Goal: Check status

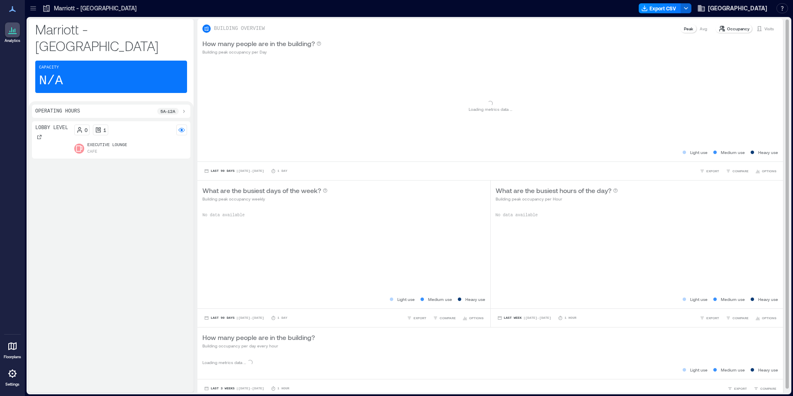
click at [756, 27] on icon at bounding box center [759, 28] width 7 height 7
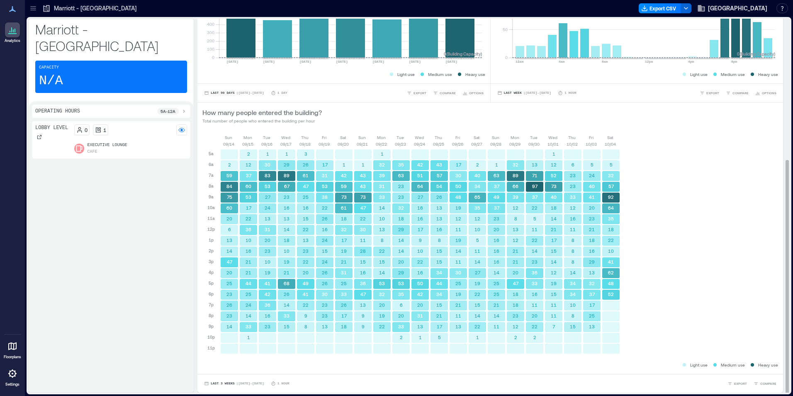
scroll to position [1, 0]
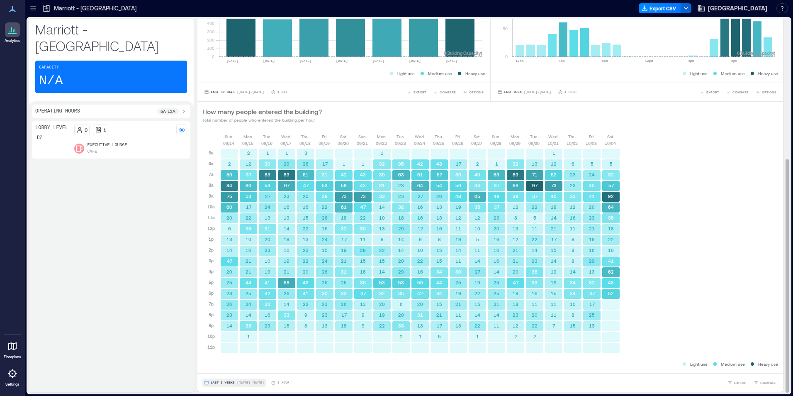
click at [215, 379] on button "Last 3 Weeks | [DATE] - [DATE]" at bounding box center [233, 382] width 63 height 8
click at [224, 368] on span "Custom" at bounding box center [219, 367] width 18 height 6
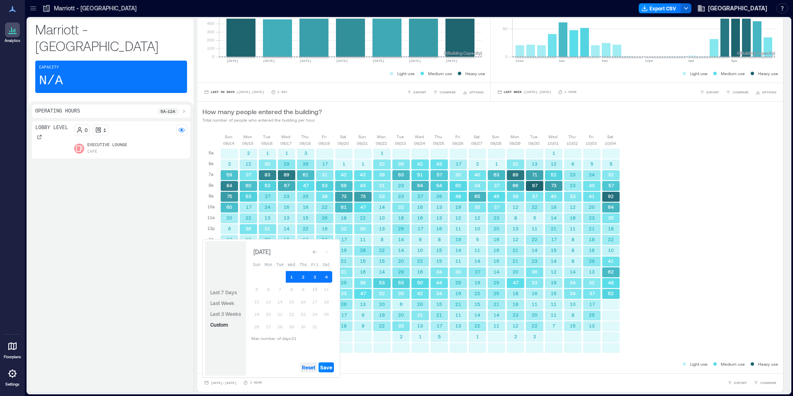
click at [312, 370] on span "Reset" at bounding box center [308, 367] width 13 height 7
click at [314, 369] on span "Reset" at bounding box center [308, 367] width 13 height 7
click at [317, 286] on button "10" at bounding box center [315, 289] width 12 height 12
click at [326, 286] on button "11" at bounding box center [327, 289] width 12 height 12
click at [328, 365] on span "Save" at bounding box center [326, 367] width 12 height 7
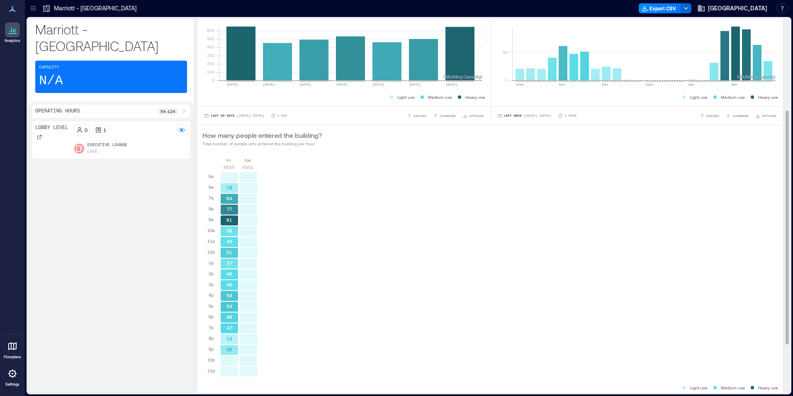
scroll to position [225, 0]
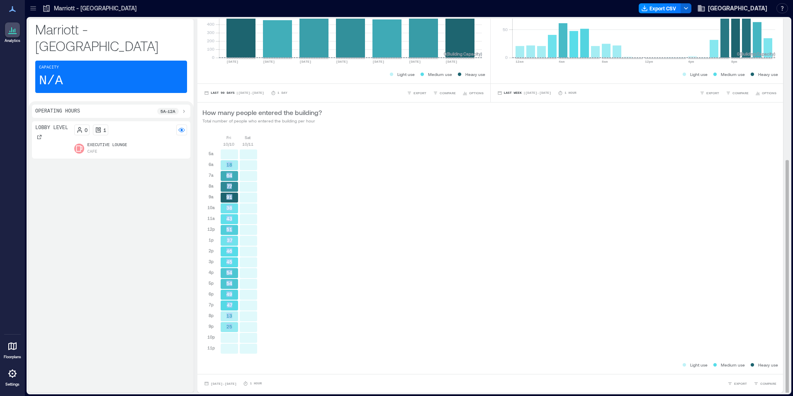
drag, startPoint x: 225, startPoint y: 163, endPoint x: 226, endPoint y: 333, distance: 170.1
click at [226, 333] on div "18 64 77 91 38 43 51 37 46 45 54 54 49 47 13 25" at bounding box center [229, 251] width 19 height 205
copy div "18 64 77 91 38 43 51 37 46 45 54 54 49 47 13 25"
click at [302, 211] on div "[DATE] [DATE] 5a 6a 7a 8a 9a 10a 11a 12p 1p 2p 3p 4p 5p 6p 7p 8p 9p 10p 11p 18 …" at bounding box center [490, 247] width 576 height 227
